Goal: Information Seeking & Learning: Learn about a topic

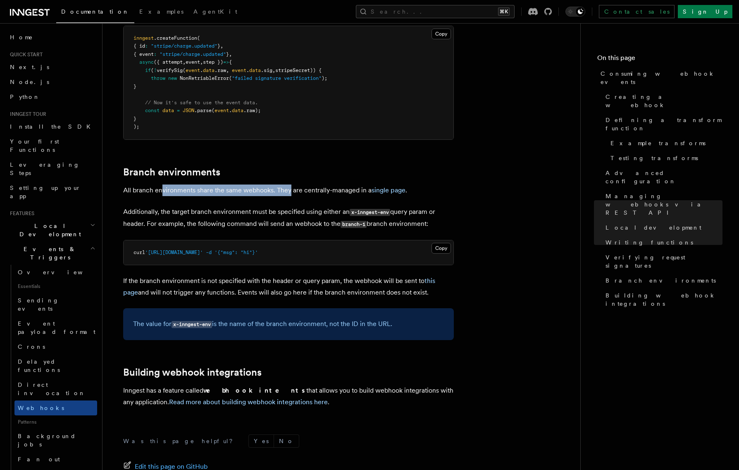
drag, startPoint x: 162, startPoint y: 128, endPoint x: 289, endPoint y: 131, distance: 127.4
click at [289, 184] on p "All branch environments share the same webhooks. They are centrally-managed in …" at bounding box center [288, 190] width 331 height 12
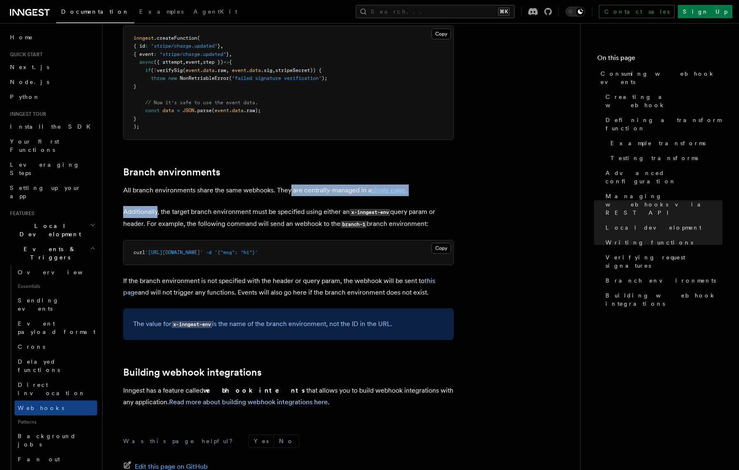
drag, startPoint x: 289, startPoint y: 131, endPoint x: 227, endPoint y: 145, distance: 63.8
drag, startPoint x: 227, startPoint y: 145, endPoint x: 217, endPoint y: 150, distance: 11.1
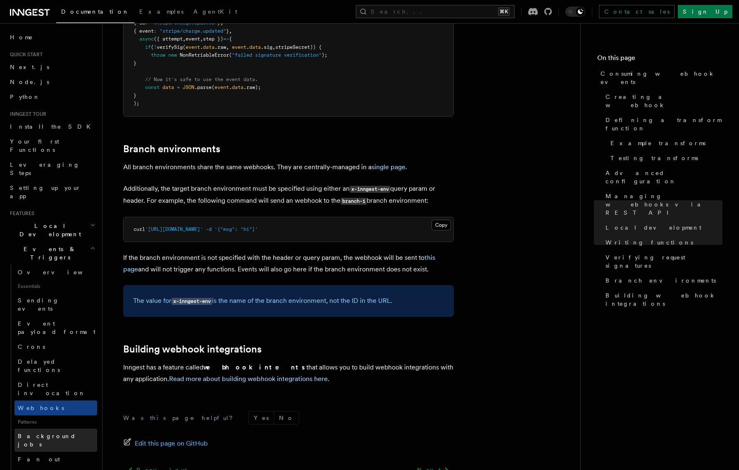
click at [29, 432] on span "Background jobs" at bounding box center [47, 439] width 58 height 15
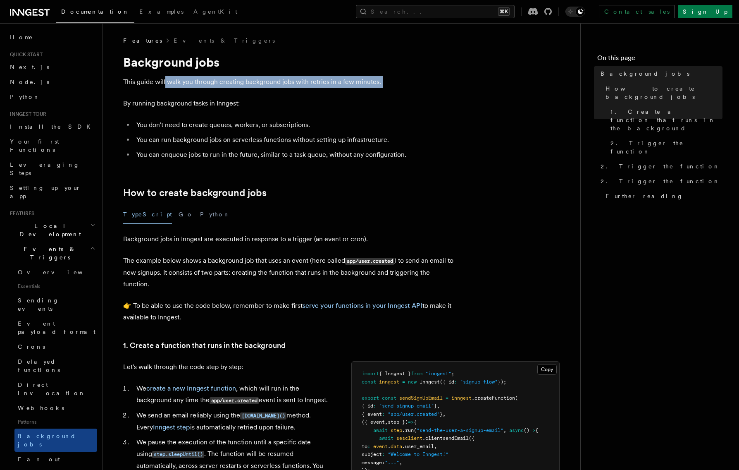
drag, startPoint x: 167, startPoint y: 86, endPoint x: 242, endPoint y: 90, distance: 74.5
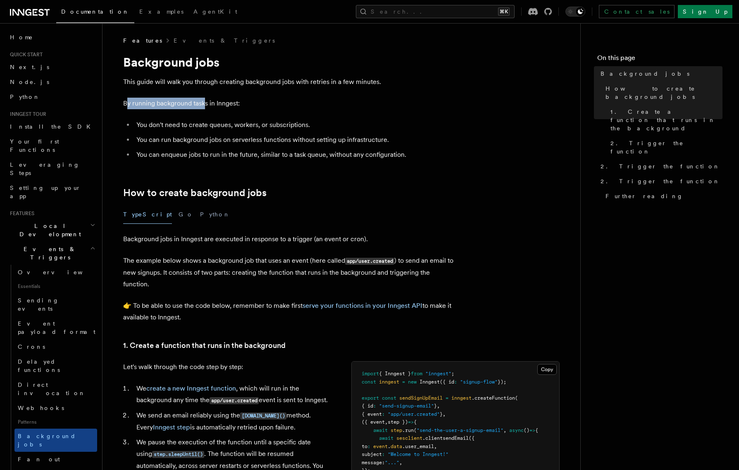
drag, startPoint x: 126, startPoint y: 106, endPoint x: 205, endPoint y: 108, distance: 79.0
click at [205, 108] on p "By running background tasks in Inngest:" at bounding box center [288, 104] width 331 height 12
drag, startPoint x: 112, startPoint y: 108, endPoint x: 246, endPoint y: 114, distance: 133.7
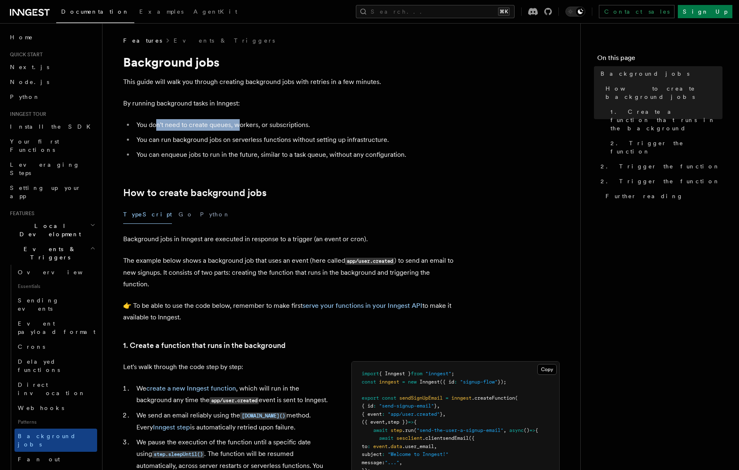
drag, startPoint x: 156, startPoint y: 127, endPoint x: 259, endPoint y: 129, distance: 103.4
click at [257, 129] on li "You don't need to create queues, workers, or subscriptions." at bounding box center [294, 125] width 320 height 12
click at [259, 129] on li "You don't need to create queues, workers, or subscriptions." at bounding box center [294, 125] width 320 height 12
drag, startPoint x: 304, startPoint y: 128, endPoint x: 315, endPoint y: 128, distance: 11.2
click at [311, 128] on li "You don't need to create queues, workers, or subscriptions." at bounding box center [294, 125] width 320 height 12
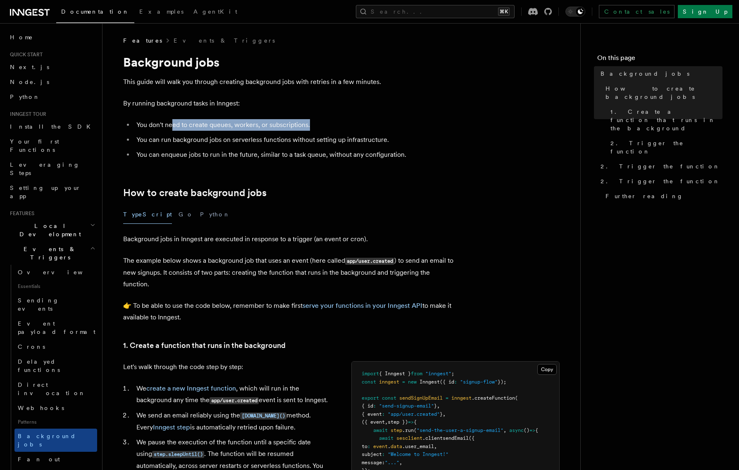
click at [318, 129] on li "You don't need to create queues, workers, or subscriptions." at bounding box center [294, 125] width 320 height 12
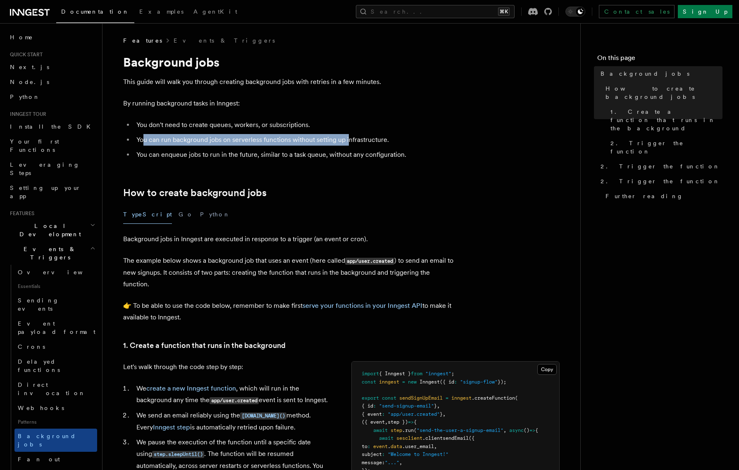
drag, startPoint x: 144, startPoint y: 137, endPoint x: 353, endPoint y: 145, distance: 208.9
click at [352, 145] on li "You can run background jobs on serverless functions without setting up infrastr…" at bounding box center [294, 140] width 320 height 12
click at [354, 145] on li "You can run background jobs on serverless functions without setting up infrastr…" at bounding box center [294, 140] width 320 height 12
drag, startPoint x: 230, startPoint y: 140, endPoint x: 392, endPoint y: 141, distance: 162.0
click at [385, 141] on li "You can run background jobs on serverless functions without setting up infrastr…" at bounding box center [294, 140] width 320 height 12
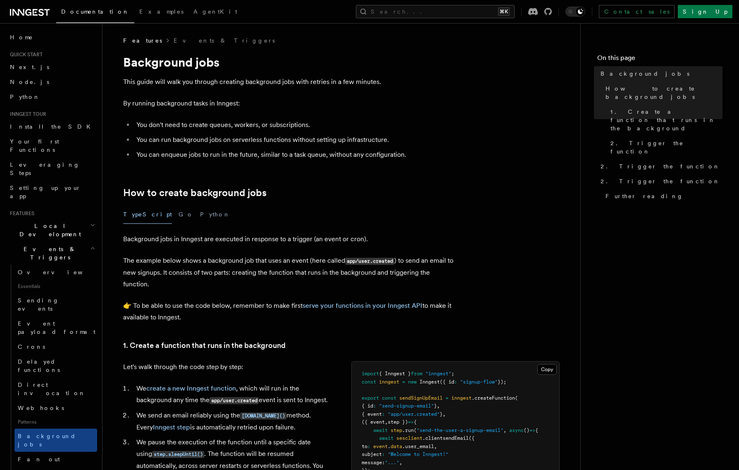
click at [405, 141] on li "You can run background jobs on serverless functions without setting up infrastr…" at bounding box center [294, 140] width 320 height 12
drag, startPoint x: 144, startPoint y: 153, endPoint x: 333, endPoint y: 155, distance: 189.3
click at [323, 154] on li "You can enqueue jobs to run in the future, similar to a task queue, without any…" at bounding box center [294, 155] width 320 height 12
click at [333, 155] on li "You can enqueue jobs to run in the future, similar to a task queue, without any…" at bounding box center [294, 155] width 320 height 12
drag, startPoint x: 153, startPoint y: 153, endPoint x: 358, endPoint y: 155, distance: 204.6
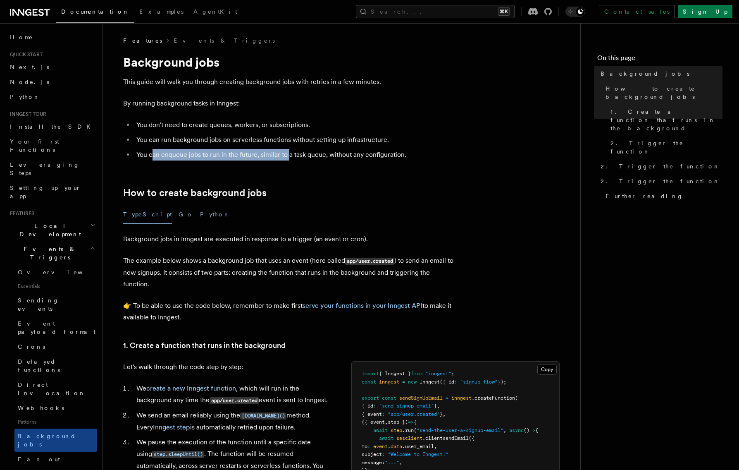
click at [345, 155] on li "You can enqueue jobs to run in the future, similar to a task queue, without any…" at bounding box center [294, 155] width 320 height 12
click at [358, 155] on li "You can enqueue jobs to run in the future, similar to a task queue, without any…" at bounding box center [294, 155] width 320 height 12
drag, startPoint x: 276, startPoint y: 152, endPoint x: 396, endPoint y: 153, distance: 119.9
click at [363, 153] on li "You can enqueue jobs to run in the future, similar to a task queue, without any…" at bounding box center [294, 155] width 320 height 12
click at [398, 153] on li "You can enqueue jobs to run in the future, similar to a task queue, without any…" at bounding box center [294, 155] width 320 height 12
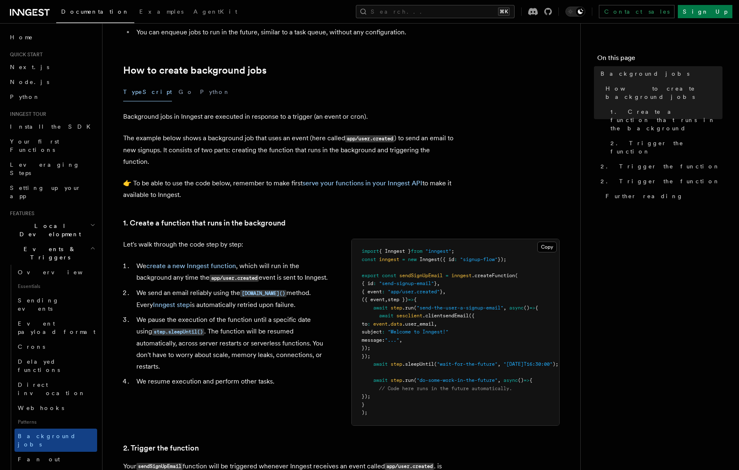
scroll to position [126, 0]
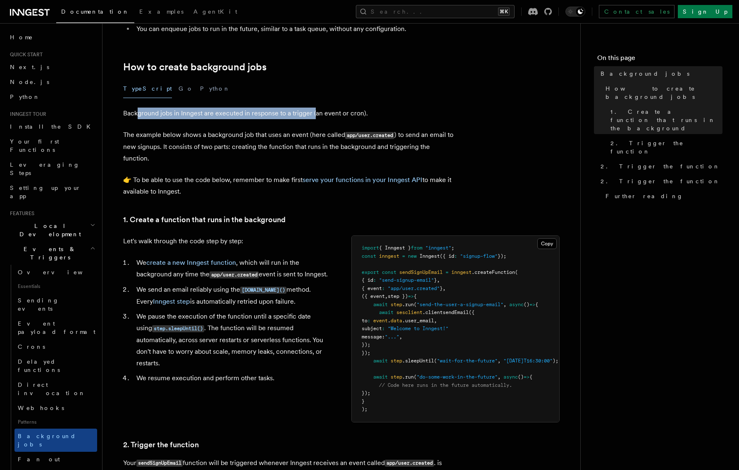
drag, startPoint x: 138, startPoint y: 113, endPoint x: 315, endPoint y: 112, distance: 177.7
click at [315, 112] on p "Background jobs in Inngest are executed in response to a trigger (an event or c…" at bounding box center [288, 113] width 331 height 12
drag, startPoint x: 189, startPoint y: 103, endPoint x: 384, endPoint y: 112, distance: 194.5
click at [384, 112] on article "Features Events & Triggers Background jobs This guide will walk you through cre…" at bounding box center [341, 455] width 451 height 1089
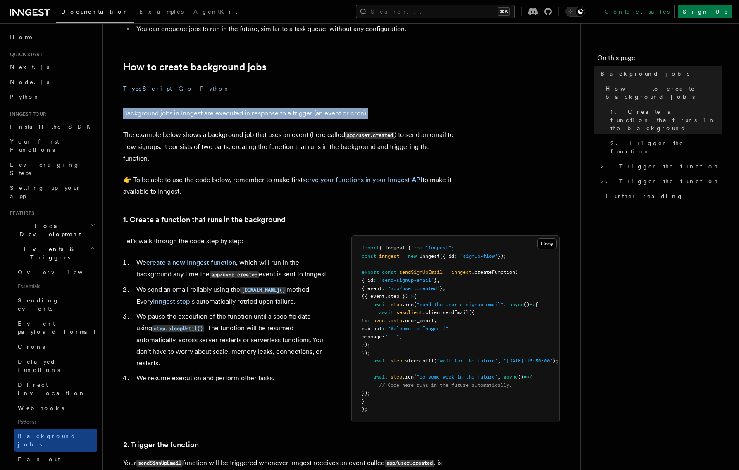
drag, startPoint x: 384, startPoint y: 112, endPoint x: 346, endPoint y: 113, distance: 37.2
click at [384, 112] on p "Background jobs in Inngest are executed in response to a trigger (an event or c…" at bounding box center [288, 113] width 331 height 12
drag, startPoint x: 315, startPoint y: 112, endPoint x: 412, endPoint y: 115, distance: 96.3
click at [384, 115] on p "Background jobs in Inngest are executed in response to a trigger (an event or c…" at bounding box center [288, 113] width 331 height 12
click at [412, 115] on p "Background jobs in Inngest are executed in response to a trigger (an event or c…" at bounding box center [288, 113] width 331 height 12
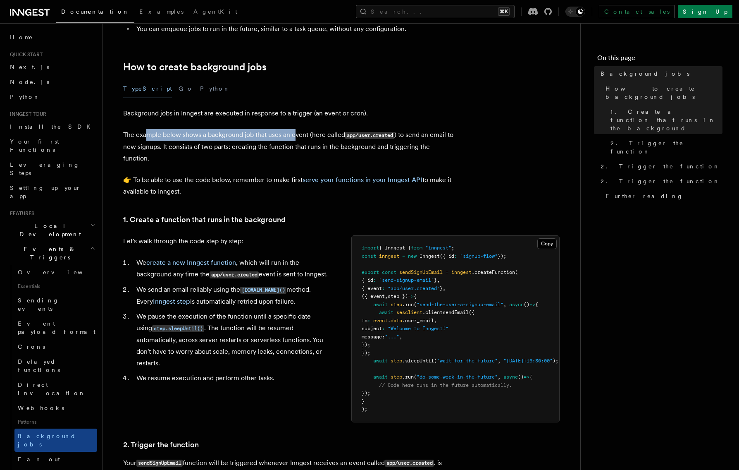
drag, startPoint x: 160, startPoint y: 137, endPoint x: 315, endPoint y: 135, distance: 155.0
click at [297, 136] on p "The example below shows a background job that uses an event (here called app/us…" at bounding box center [288, 146] width 331 height 35
click at [315, 135] on p "The example below shows a background job that uses an event (here called app/us…" at bounding box center [288, 146] width 331 height 35
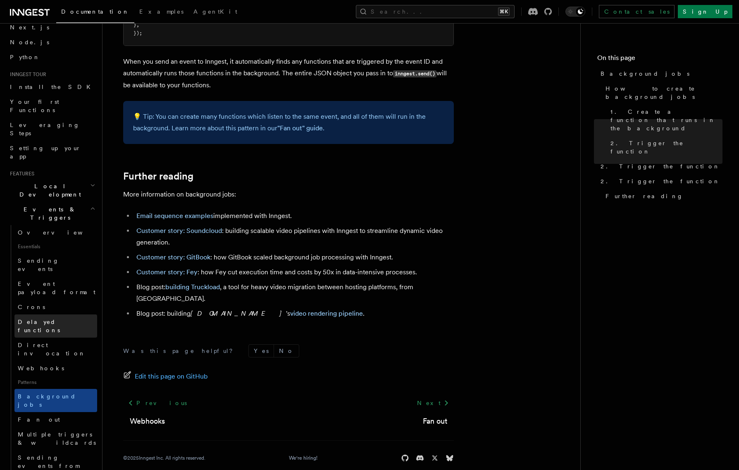
scroll to position [40, 0]
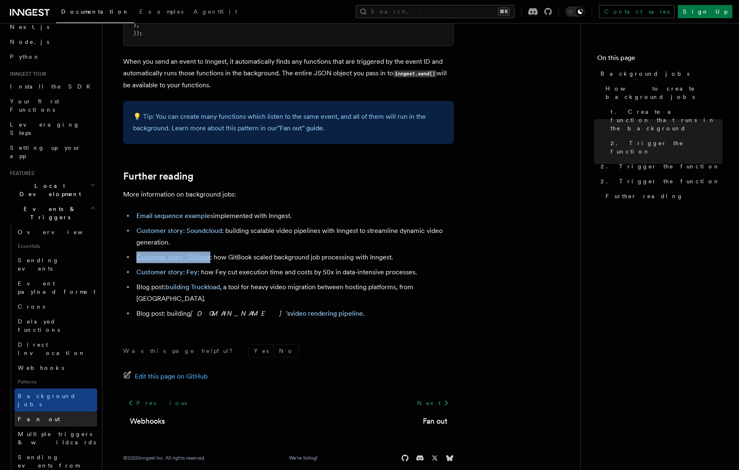
click at [46, 411] on link "Fan out" at bounding box center [55, 418] width 83 height 15
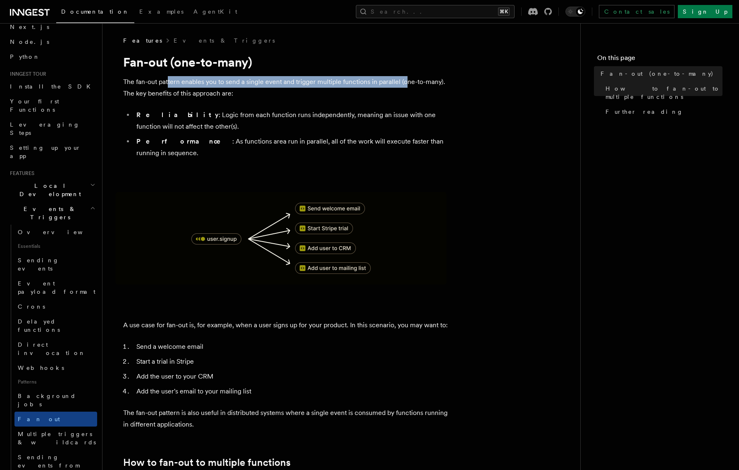
drag, startPoint x: 169, startPoint y: 87, endPoint x: 407, endPoint y: 87, distance: 238.1
click at [407, 87] on p "The fan-out pattern enables you to send a single event and trigger multiple fun…" at bounding box center [288, 87] width 331 height 23
click at [398, 87] on p "The fan-out pattern enables you to send a single event and trigger multiple fun…" at bounding box center [288, 87] width 331 height 23
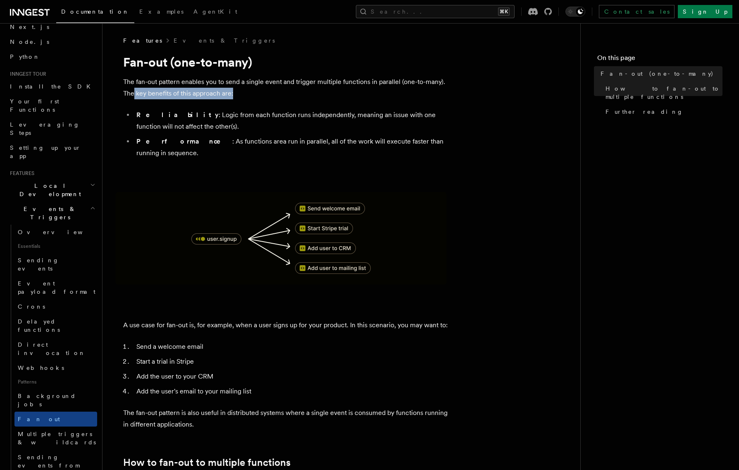
drag, startPoint x: 134, startPoint y: 95, endPoint x: 252, endPoint y: 100, distance: 117.5
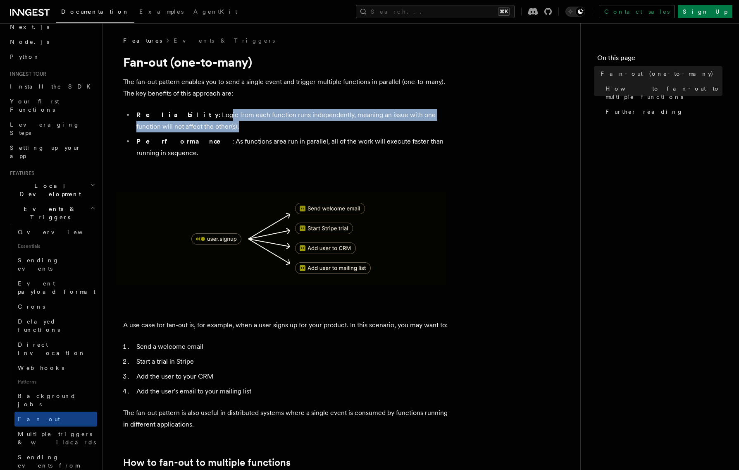
drag, startPoint x: 180, startPoint y: 112, endPoint x: 316, endPoint y: 125, distance: 136.2
click at [316, 125] on li "Reliability : Logic from each function runs independently, meaning an issue wit…" at bounding box center [294, 120] width 320 height 23
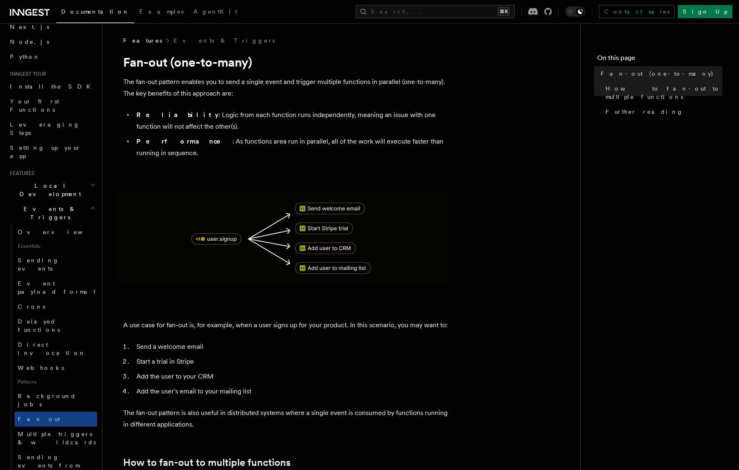
drag, startPoint x: 179, startPoint y: 149, endPoint x: 343, endPoint y: 148, distance: 164.5
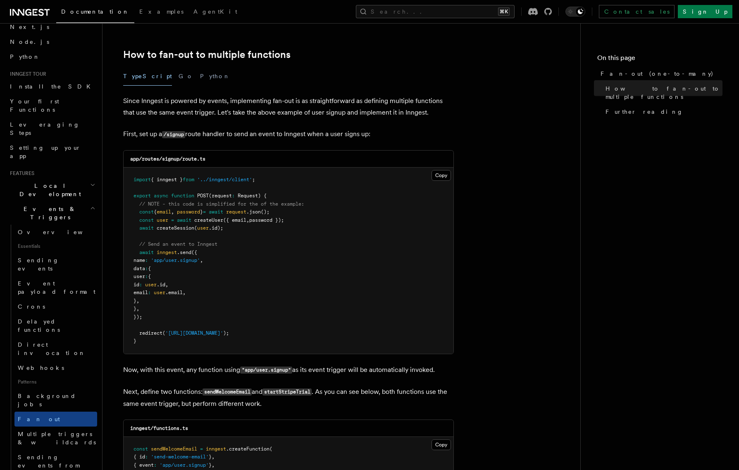
scroll to position [627, 0]
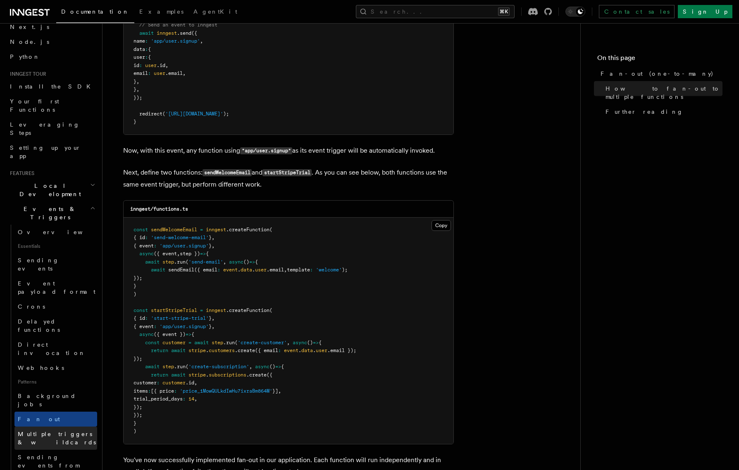
click at [63, 430] on span "Multiple triggers & wildcards" at bounding box center [57, 437] width 78 height 15
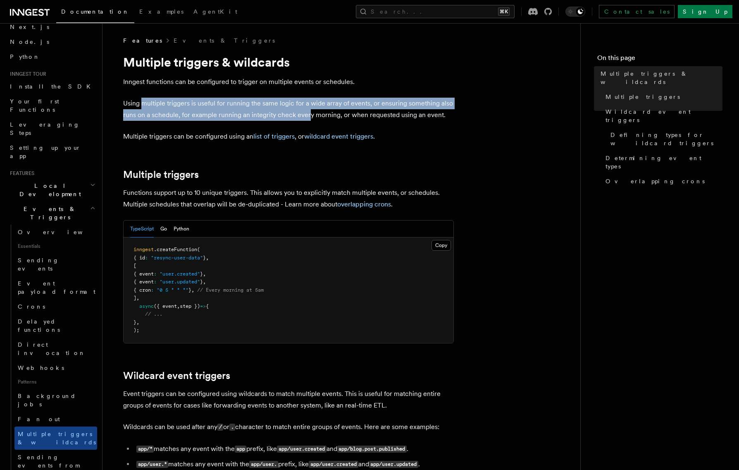
drag, startPoint x: 146, startPoint y: 103, endPoint x: 325, endPoint y: 117, distance: 179.5
click at [319, 117] on p "Using multiple triggers is useful for running the same logic for a wide array o…" at bounding box center [288, 109] width 331 height 23
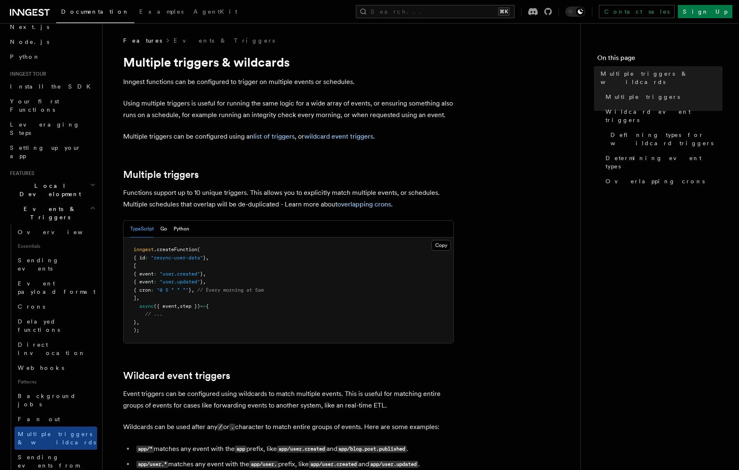
click at [327, 117] on p "Using multiple triggers is useful for running the same logic for a wide array o…" at bounding box center [288, 109] width 331 height 23
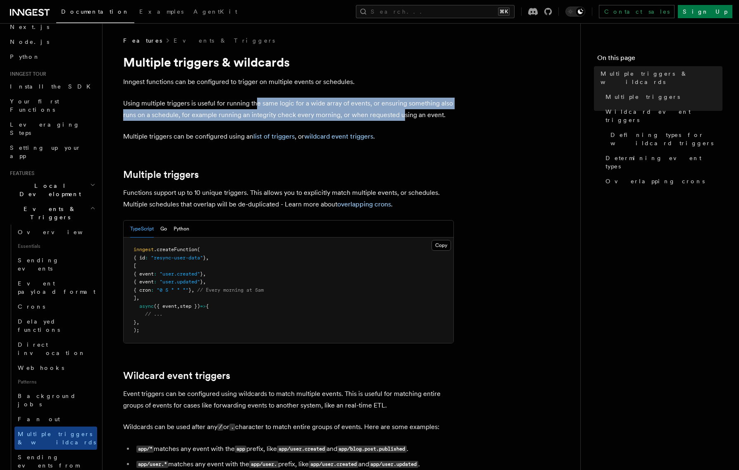
drag, startPoint x: 264, startPoint y: 104, endPoint x: 423, endPoint y: 117, distance: 160.1
click at [413, 117] on p "Using multiple triggers is useful for running the same logic for a wide array o…" at bounding box center [288, 109] width 331 height 23
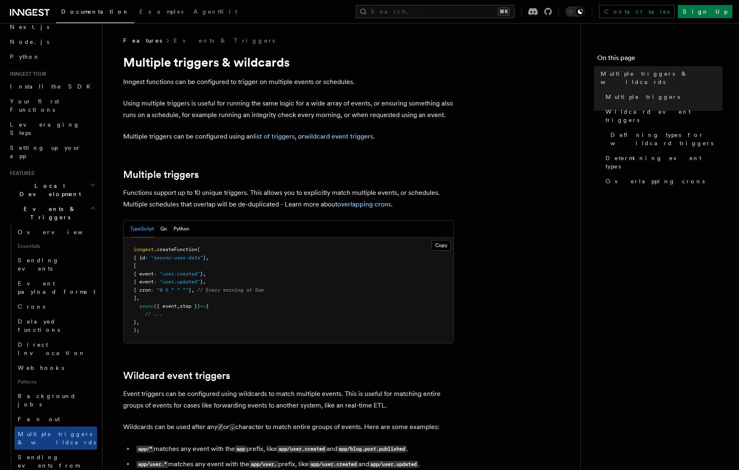
click at [426, 117] on p "Using multiple triggers is useful for running the same logic for a wide array o…" at bounding box center [288, 109] width 331 height 23
drag, startPoint x: 120, startPoint y: 190, endPoint x: 233, endPoint y: 191, distance: 113.3
click at [233, 191] on p "Functions support up to 10 unique triggers. This allows you to explicitly match…" at bounding box center [288, 198] width 331 height 23
drag, startPoint x: 149, startPoint y: 192, endPoint x: 297, endPoint y: 193, distance: 147.6
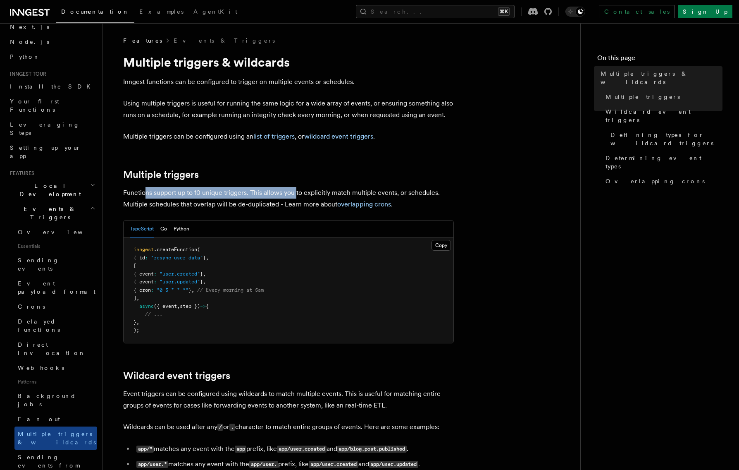
click at [296, 193] on p "Functions support up to 10 unique triggers. This allows you to explicitly match…" at bounding box center [288, 198] width 331 height 23
click at [297, 193] on p "Functions support up to 10 unique triggers. This allows you to explicitly match…" at bounding box center [288, 198] width 331 height 23
drag, startPoint x: 145, startPoint y: 190, endPoint x: 347, endPoint y: 193, distance: 202.1
click at [347, 193] on p "Functions support up to 10 unique triggers. This allows you to explicitly match…" at bounding box center [288, 198] width 331 height 23
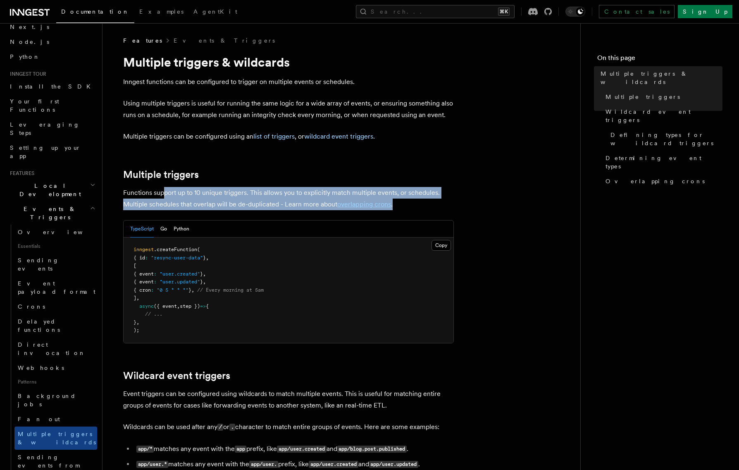
drag, startPoint x: 162, startPoint y: 189, endPoint x: 437, endPoint y: 200, distance: 275.1
click at [437, 200] on p "Functions support up to 10 unique triggers. This allows you to explicitly match…" at bounding box center [288, 198] width 331 height 23
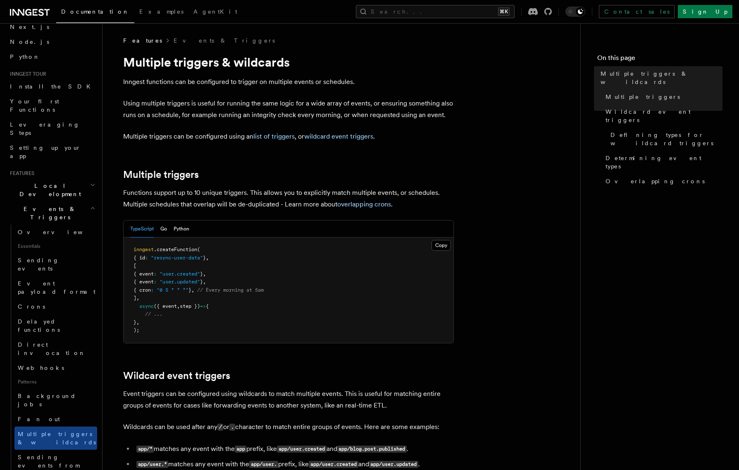
click at [289, 195] on p "Functions support up to 10 unique triggers. This allows you to explicitly match…" at bounding box center [288, 198] width 331 height 23
drag, startPoint x: 212, startPoint y: 191, endPoint x: 349, endPoint y: 194, distance: 136.8
click at [325, 194] on p "Functions support up to 10 unique triggers. This allows you to explicitly match…" at bounding box center [288, 198] width 331 height 23
click at [349, 194] on p "Functions support up to 10 unique triggers. This allows you to explicitly match…" at bounding box center [288, 198] width 331 height 23
drag, startPoint x: 277, startPoint y: 193, endPoint x: 329, endPoint y: 192, distance: 52.1
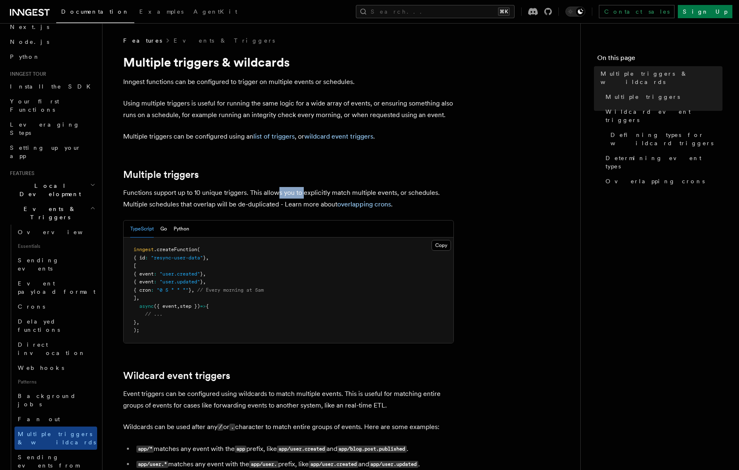
click at [307, 193] on p "Functions support up to 10 unique triggers. This allows you to explicitly match…" at bounding box center [288, 198] width 331 height 23
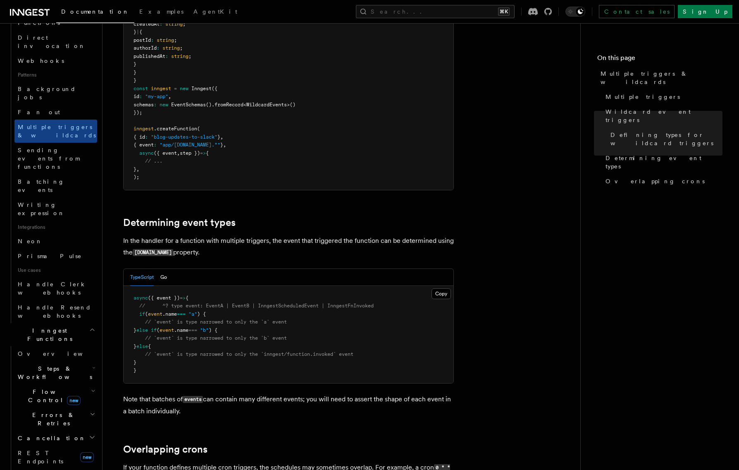
scroll to position [310, 0]
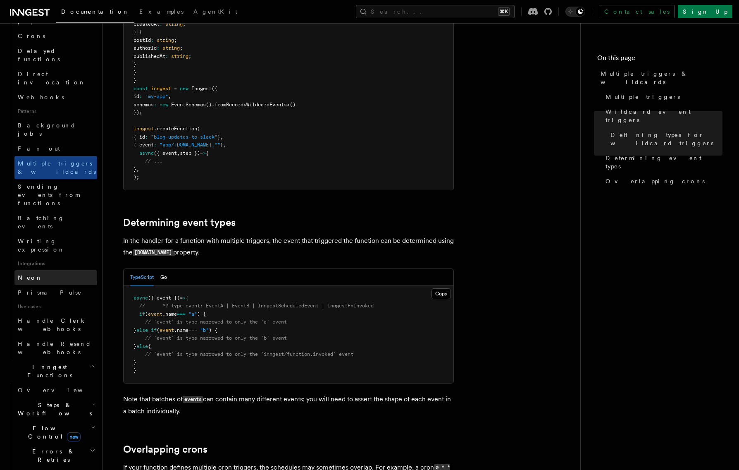
click at [50, 270] on link "Neon" at bounding box center [55, 277] width 83 height 15
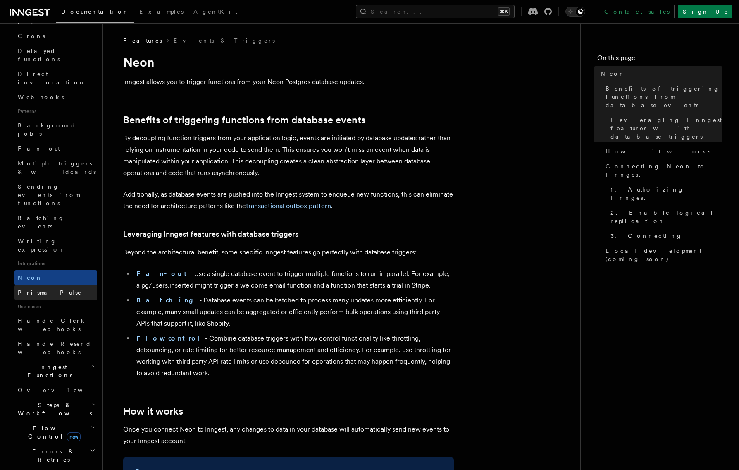
click at [55, 285] on link "Prisma Pulse" at bounding box center [55, 292] width 83 height 15
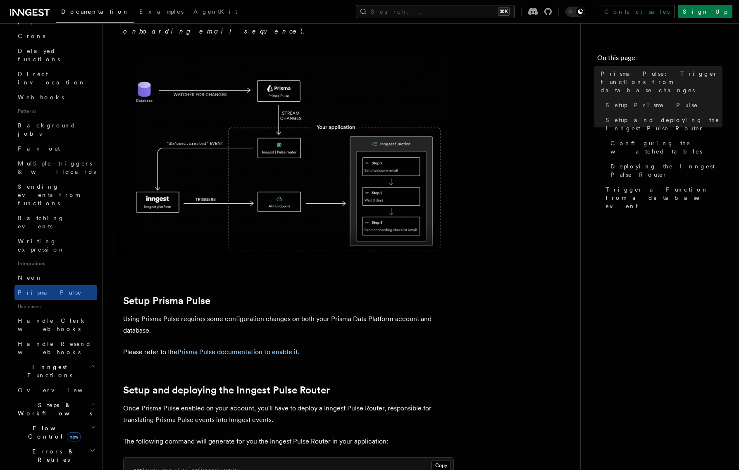
scroll to position [318, 0]
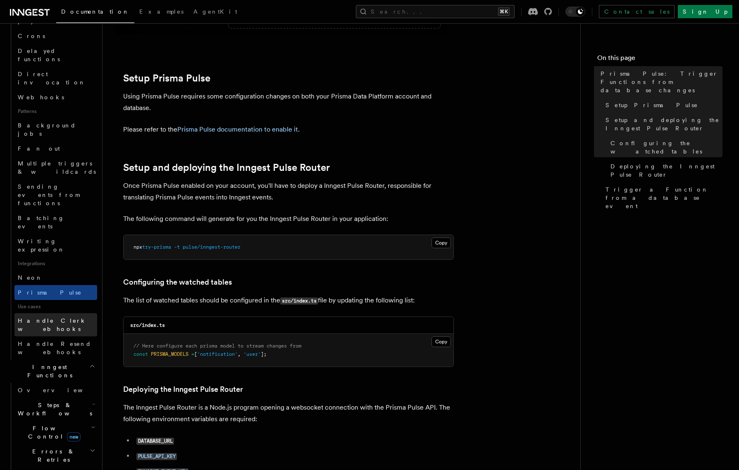
click at [53, 313] on link "Handle Clerk webhooks" at bounding box center [55, 324] width 83 height 23
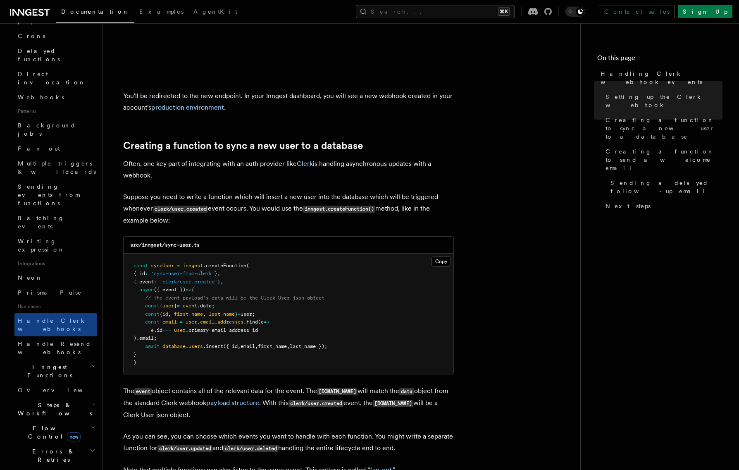
scroll to position [1753, 0]
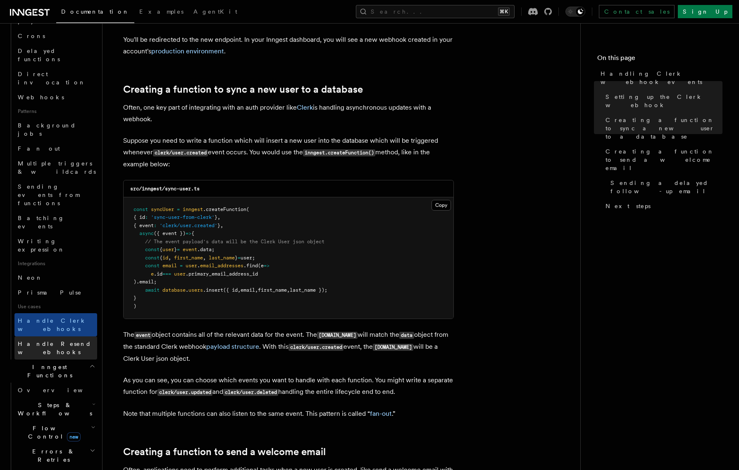
click at [61, 339] on span "Handle Resend webhooks" at bounding box center [57, 347] width 79 height 17
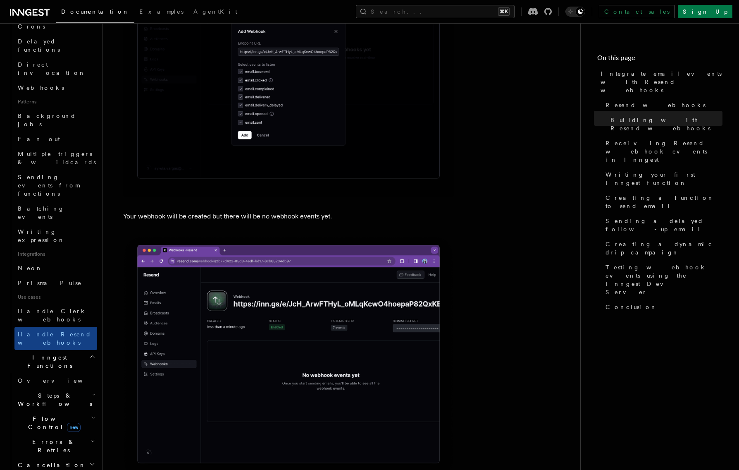
scroll to position [322, 0]
click at [48, 371] on link "Overview" at bounding box center [55, 378] width 83 height 15
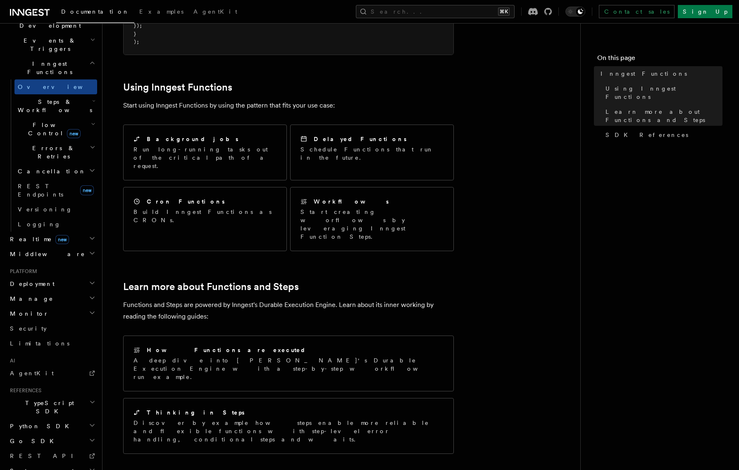
scroll to position [367, 0]
click at [95, 235] on icon "button" at bounding box center [92, 238] width 7 height 7
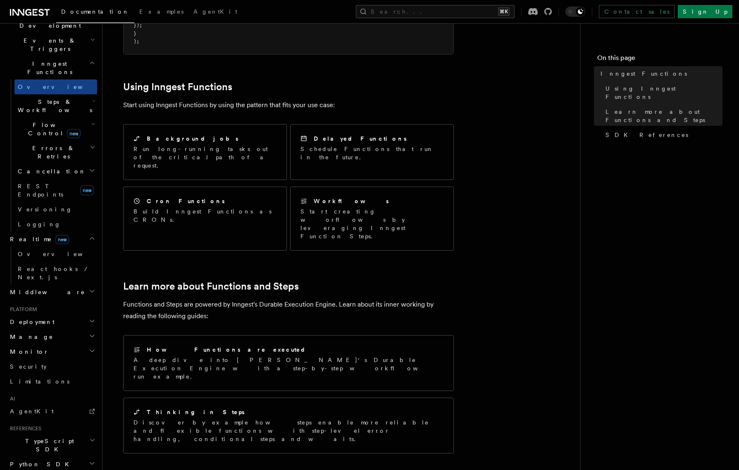
click at [93, 235] on icon "button" at bounding box center [92, 238] width 7 height 7
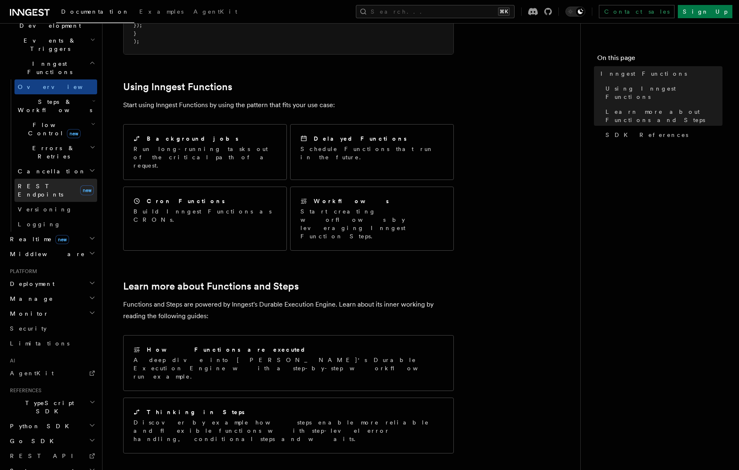
click at [54, 179] on link "REST Endpoints new" at bounding box center [55, 190] width 83 height 23
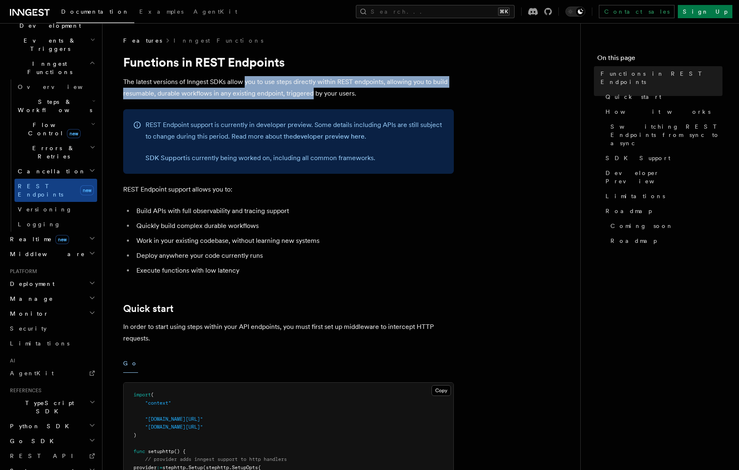
drag, startPoint x: 245, startPoint y: 76, endPoint x: 310, endPoint y: 96, distance: 68.8
click at [310, 96] on p "The latest versions of Inngest SDKs allow you to use steps directly within REST…" at bounding box center [288, 87] width 331 height 23
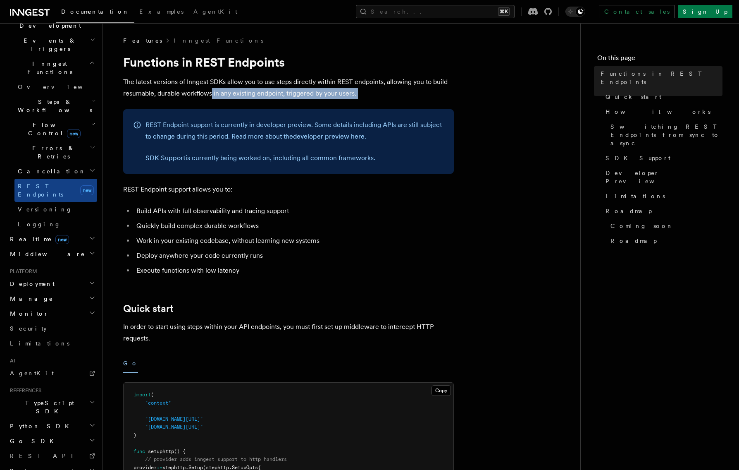
drag, startPoint x: 208, startPoint y: 91, endPoint x: 363, endPoint y: 99, distance: 155.2
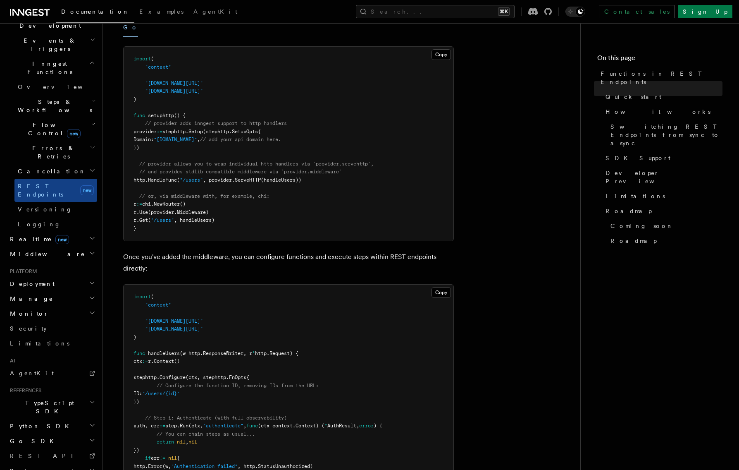
scroll to position [478, 0]
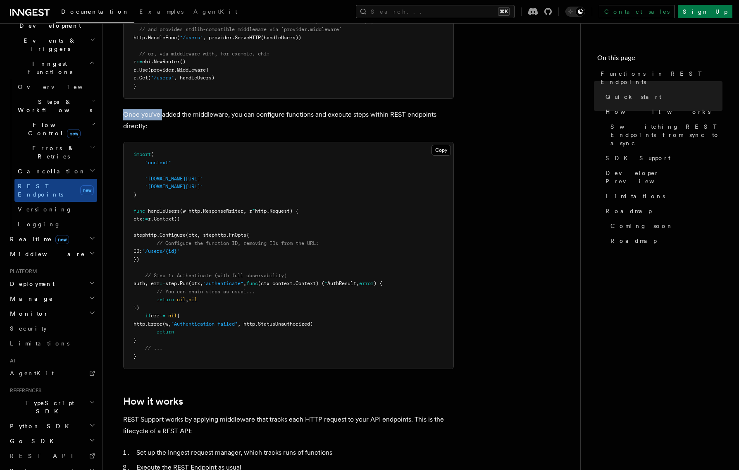
drag, startPoint x: 162, startPoint y: 114, endPoint x: 265, endPoint y: 106, distance: 103.2
drag, startPoint x: 196, startPoint y: 109, endPoint x: 382, endPoint y: 112, distance: 186.9
click at [382, 112] on p "Once you've added the middleware, you can configure functions and execute steps…" at bounding box center [288, 120] width 331 height 23
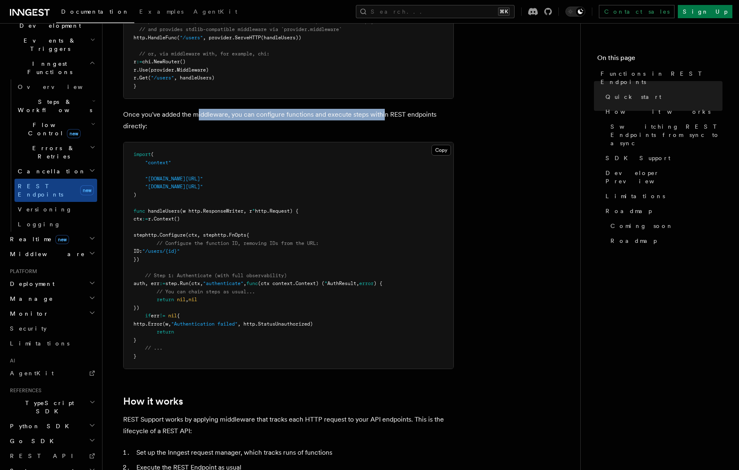
drag, startPoint x: 382, startPoint y: 112, endPoint x: 268, endPoint y: 113, distance: 114.5
click at [382, 112] on p "Once you've added the middleware, you can configure functions and execute steps…" at bounding box center [288, 120] width 331 height 23
drag, startPoint x: 268, startPoint y: 113, endPoint x: 372, endPoint y: 115, distance: 104.2
click at [368, 115] on p "Once you've added the middleware, you can configure functions and execute steps…" at bounding box center [288, 120] width 331 height 23
click at [372, 115] on p "Once you've added the middleware, you can configure functions and execute steps…" at bounding box center [288, 120] width 331 height 23
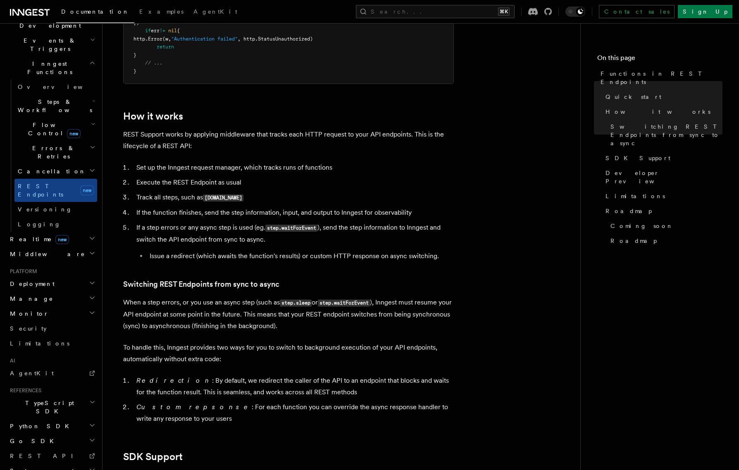
scroll to position [785, 0]
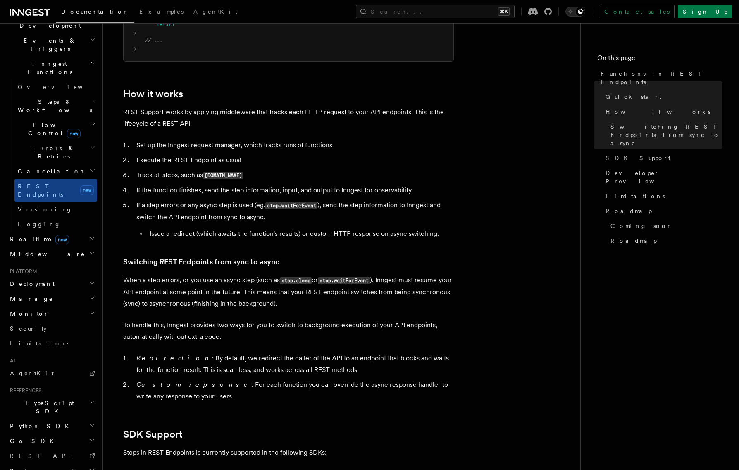
click at [92, 235] on icon "button" at bounding box center [92, 238] width 7 height 7
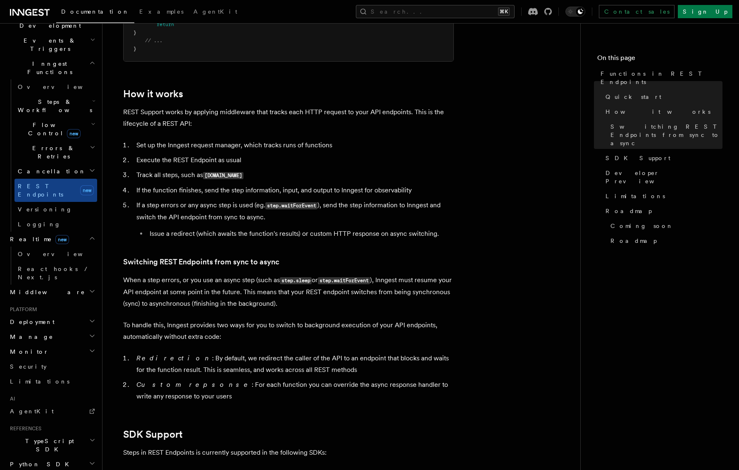
click at [92, 235] on icon "button" at bounding box center [92, 238] width 7 height 7
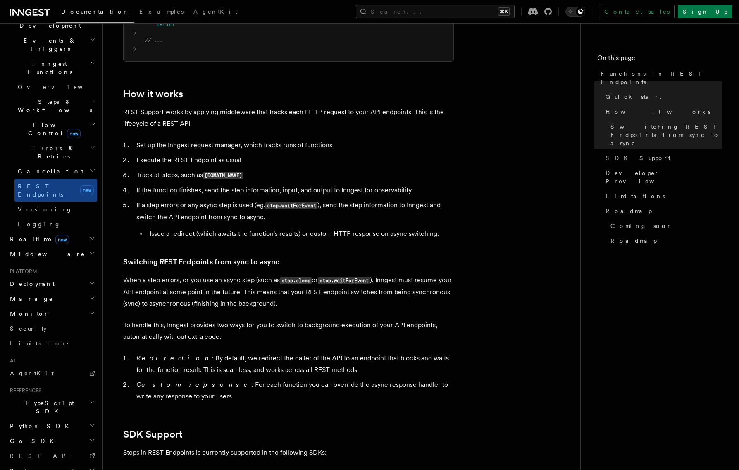
click at [92, 252] on icon "button" at bounding box center [92, 253] width 4 height 2
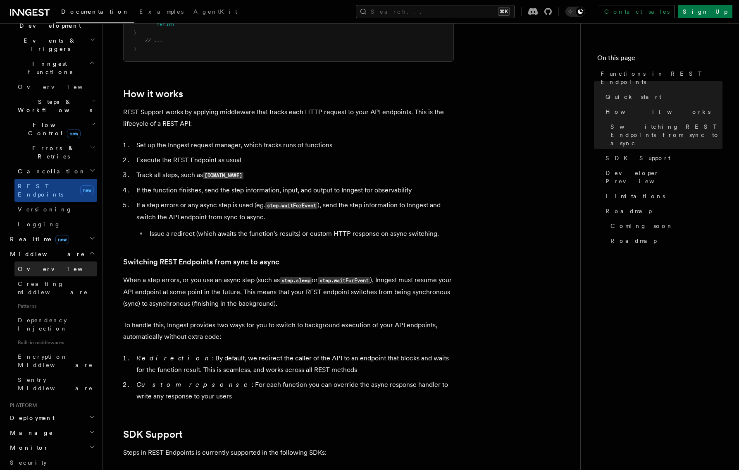
click at [71, 261] on link "Overview" at bounding box center [55, 268] width 83 height 15
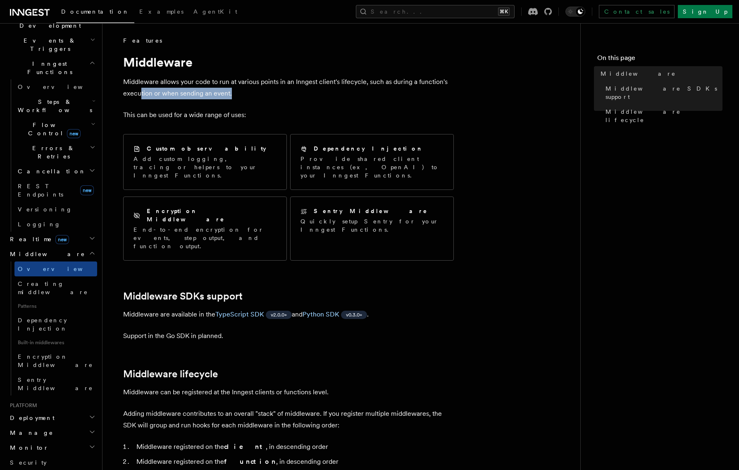
drag, startPoint x: 140, startPoint y: 89, endPoint x: 256, endPoint y: 91, distance: 116.6
click at [260, 91] on p "Middleware allows your code to run at various points in an Inngest client's lif…" at bounding box center [288, 87] width 331 height 23
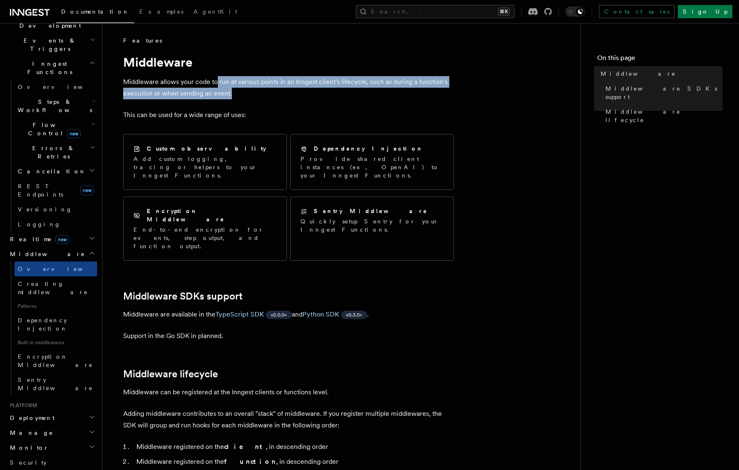
drag, startPoint x: 216, startPoint y: 76, endPoint x: 361, endPoint y: 92, distance: 145.5
click at [361, 92] on p "Middleware allows your code to run at various points in an Inngest client's lif…" at bounding box center [288, 87] width 331 height 23
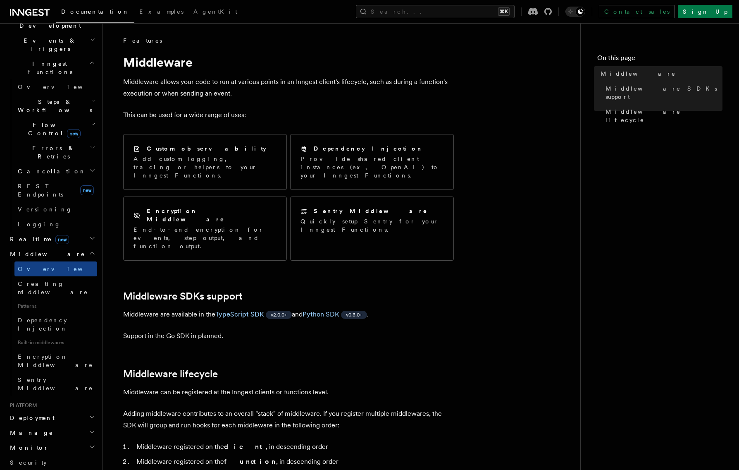
click at [359, 91] on p "Middleware allows your code to run at various points in an Inngest client's lif…" at bounding box center [288, 87] width 331 height 23
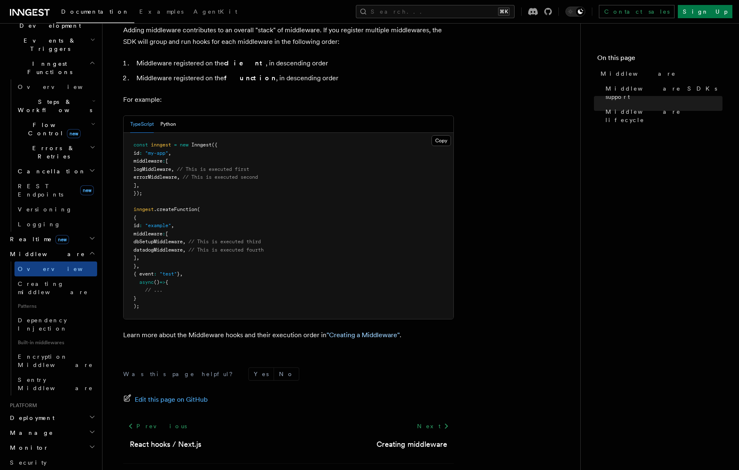
scroll to position [393, 0]
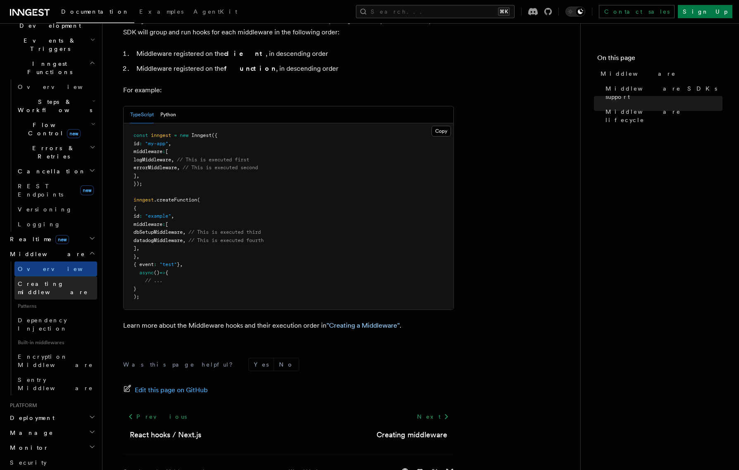
click at [79, 276] on link "Creating middleware" at bounding box center [55, 287] width 83 height 23
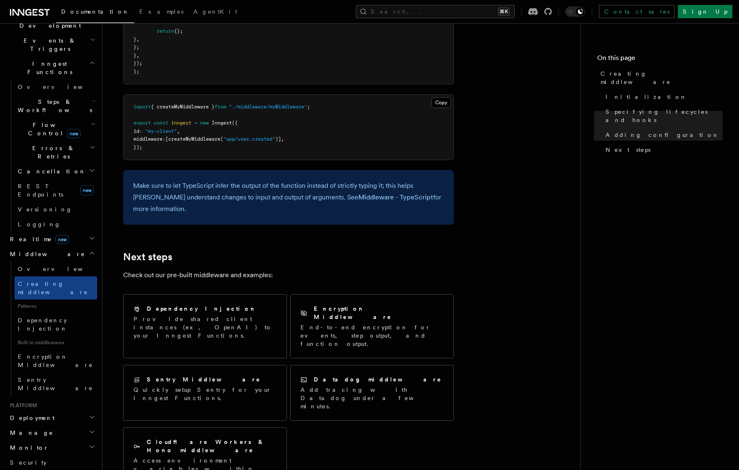
scroll to position [1558, 0]
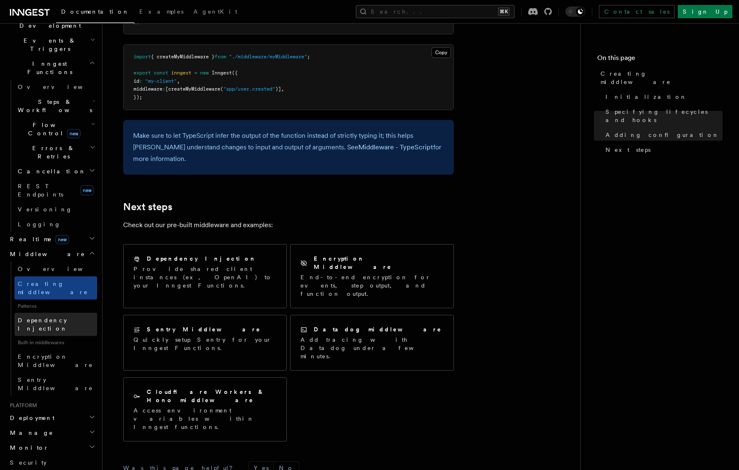
click at [42, 312] on link "Dependency Injection" at bounding box center [55, 323] width 83 height 23
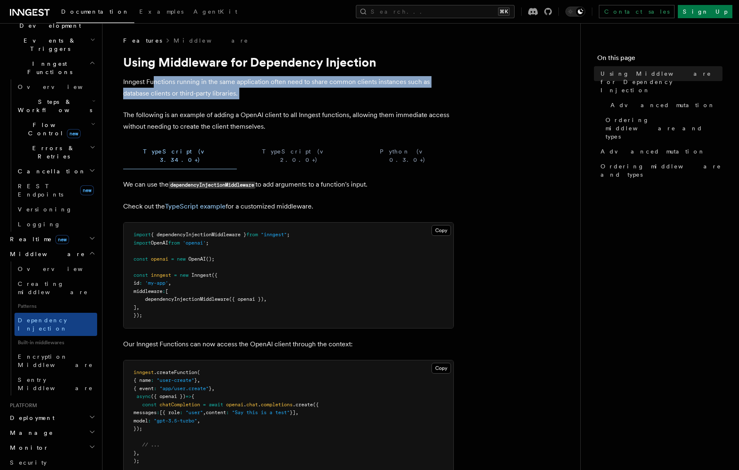
drag, startPoint x: 155, startPoint y: 80, endPoint x: 304, endPoint y: 99, distance: 150.1
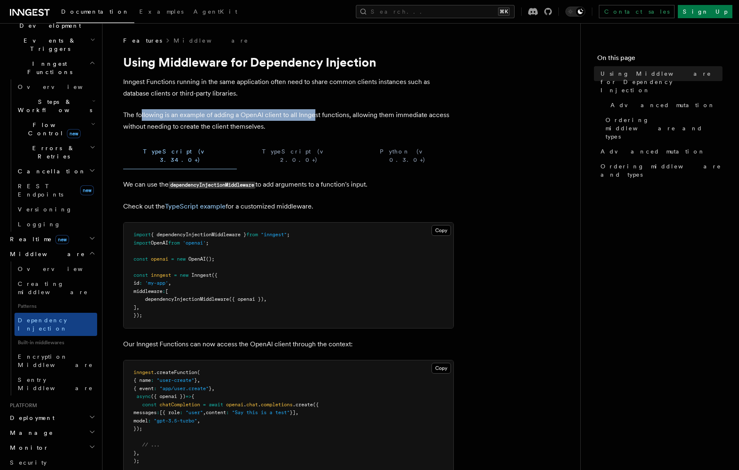
drag, startPoint x: 141, startPoint y: 117, endPoint x: 314, endPoint y: 117, distance: 172.4
click at [314, 117] on p "The following is an example of adding a OpenAI client to all Inngest functions,…" at bounding box center [288, 120] width 331 height 23
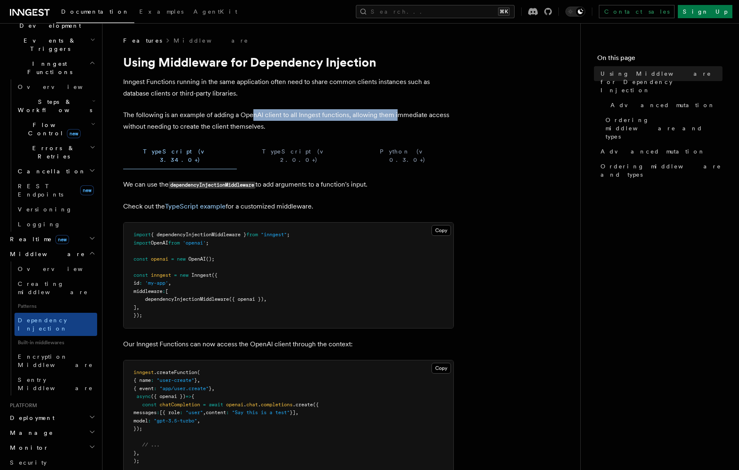
drag, startPoint x: 250, startPoint y: 113, endPoint x: 415, endPoint y: 115, distance: 165.8
click at [415, 115] on p "The following is an example of adding a OpenAI client to all Inngest functions,…" at bounding box center [288, 120] width 331 height 23
drag, startPoint x: 404, startPoint y: 115, endPoint x: 356, endPoint y: 117, distance: 48.0
click at [434, 115] on p "The following is an example of adding a OpenAI client to all Inngest functions,…" at bounding box center [288, 120] width 331 height 23
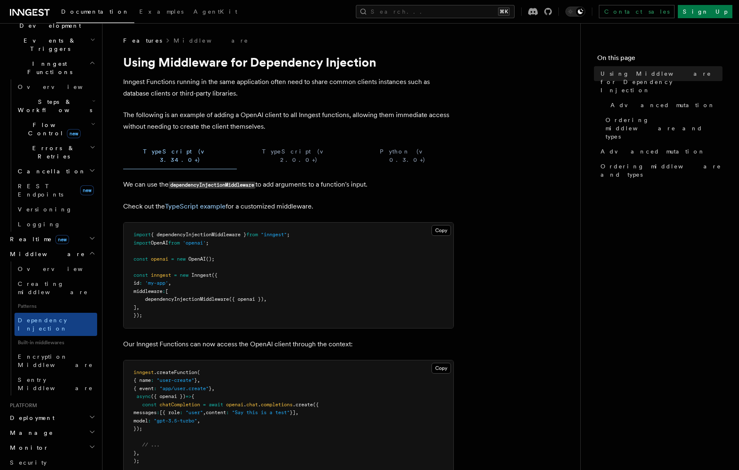
click at [324, 120] on p "The following is an example of adding a OpenAI client to all Inngest functions,…" at bounding box center [288, 120] width 331 height 23
drag, startPoint x: 152, startPoint y: 127, endPoint x: 240, endPoint y: 126, distance: 87.6
click at [235, 127] on p "The following is an example of adding a OpenAI client to all Inngest functions,…" at bounding box center [288, 120] width 331 height 23
click at [240, 126] on p "The following is an example of adding a OpenAI client to all Inngest functions,…" at bounding box center [288, 120] width 331 height 23
drag, startPoint x: 162, startPoint y: 125, endPoint x: 300, endPoint y: 127, distance: 137.7
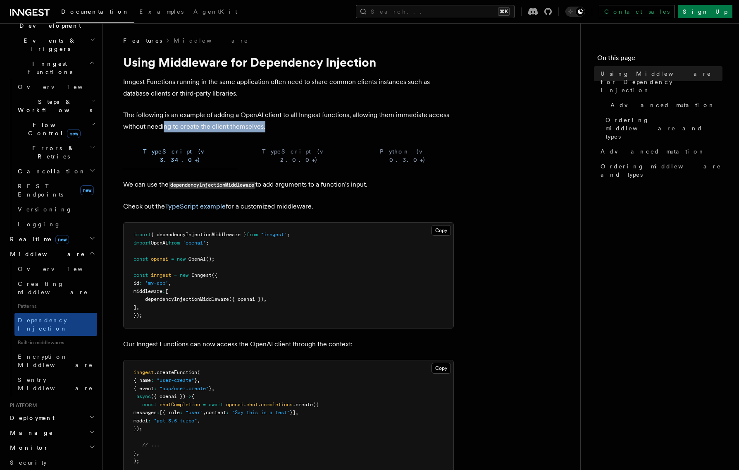
click at [293, 128] on p "The following is an example of adding a OpenAI client to all Inngest functions,…" at bounding box center [288, 120] width 331 height 23
click at [302, 127] on p "The following is an example of adding a OpenAI client to all Inngest functions,…" at bounding box center [288, 120] width 331 height 23
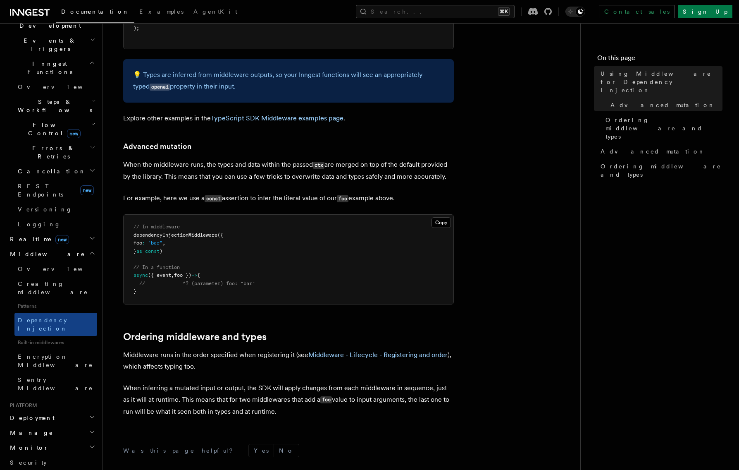
scroll to position [432, 0]
drag, startPoint x: 194, startPoint y: 153, endPoint x: 325, endPoint y: 158, distance: 131.1
click at [325, 159] on p "When the middleware runs, the types and data within the passed ctx are merged o…" at bounding box center [288, 171] width 331 height 24
click at [324, 162] on code "ctx" at bounding box center [319, 165] width 12 height 7
drag, startPoint x: 267, startPoint y: 156, endPoint x: 371, endPoint y: 158, distance: 104.2
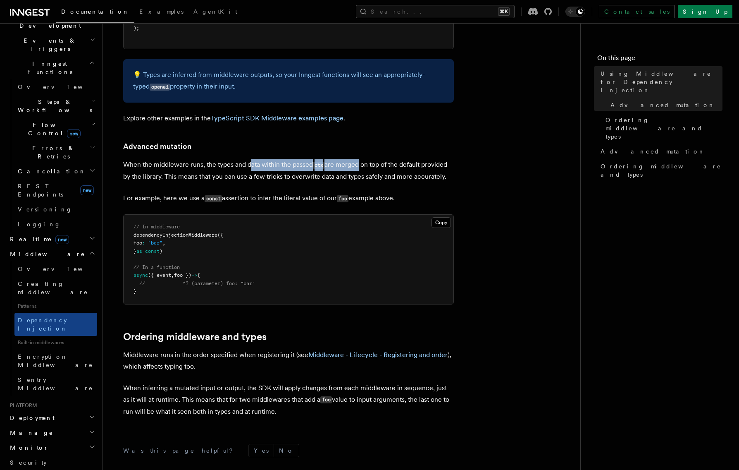
click at [371, 159] on p "When the middleware runs, the types and data within the passed ctx are merged o…" at bounding box center [288, 171] width 331 height 24
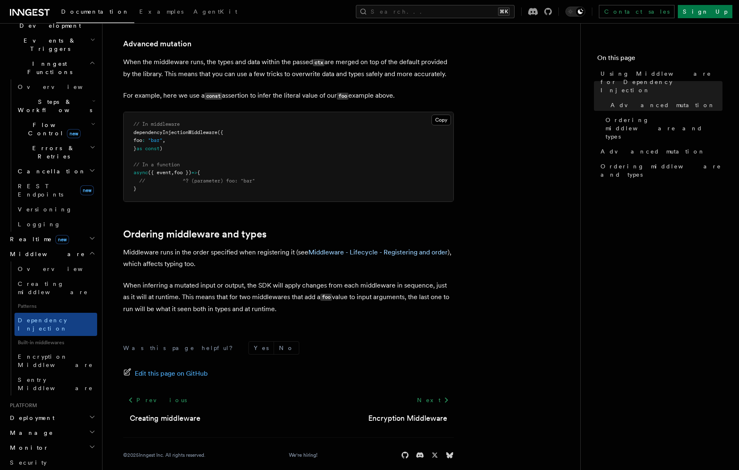
click at [50, 410] on h2 "Deployment" at bounding box center [52, 417] width 91 height 15
click at [49, 410] on h2 "Deployment" at bounding box center [52, 417] width 91 height 15
click at [41, 425] on link "Overview" at bounding box center [55, 432] width 83 height 15
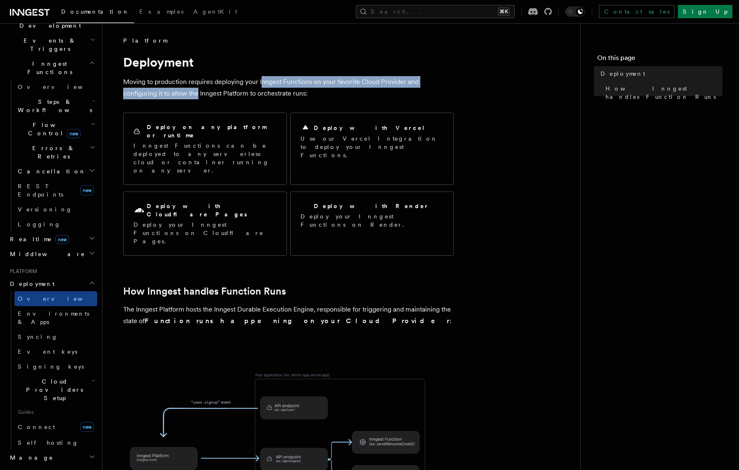
drag, startPoint x: 262, startPoint y: 79, endPoint x: 162, endPoint y: 91, distance: 101.1
click at [162, 91] on p "Moving to production requires deploying your Inngest Functions on your favorite…" at bounding box center [288, 87] width 331 height 23
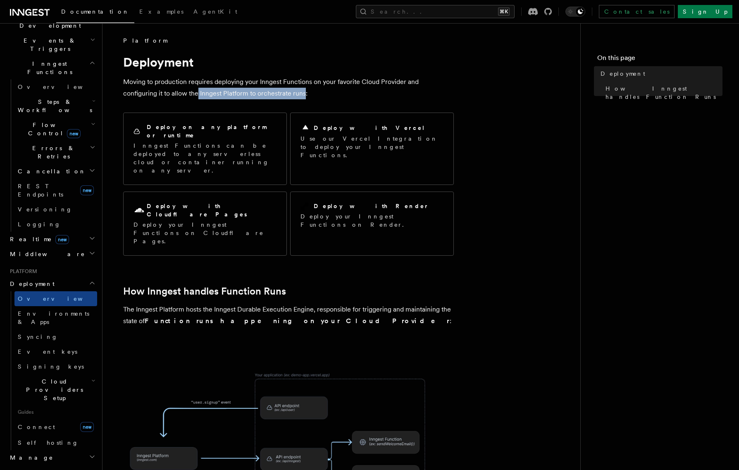
drag, startPoint x: 162, startPoint y: 91, endPoint x: 277, endPoint y: 91, distance: 114.9
click at [277, 91] on p "Moving to production requires deploying your Inngest Functions on your favorite…" at bounding box center [288, 87] width 331 height 23
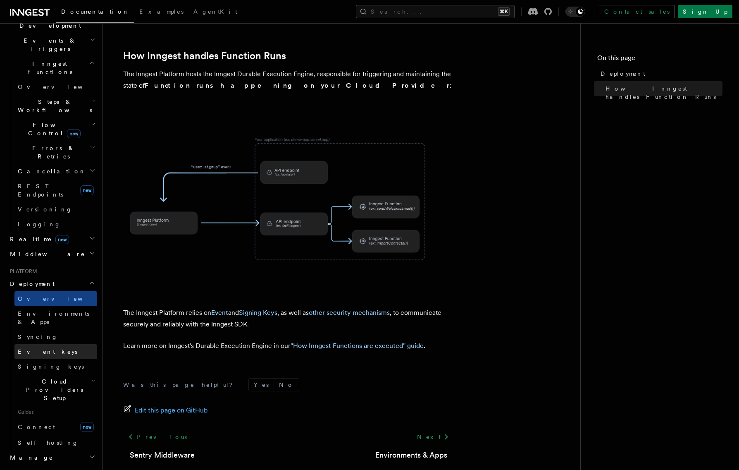
scroll to position [342, 0]
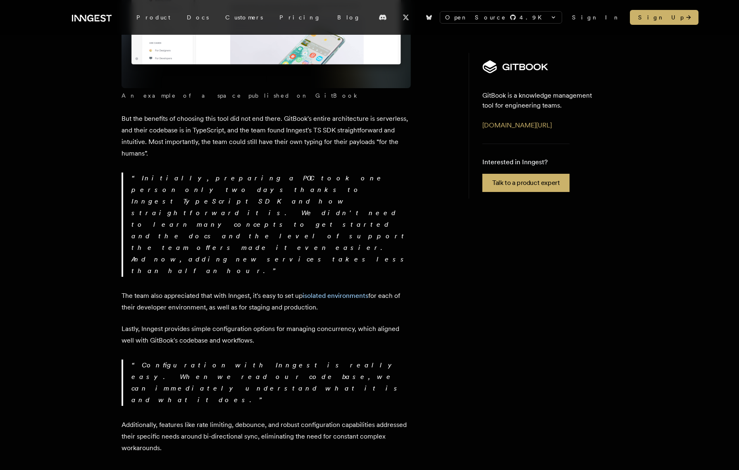
scroll to position [1695, 0]
